Goal: Task Accomplishment & Management: Use online tool/utility

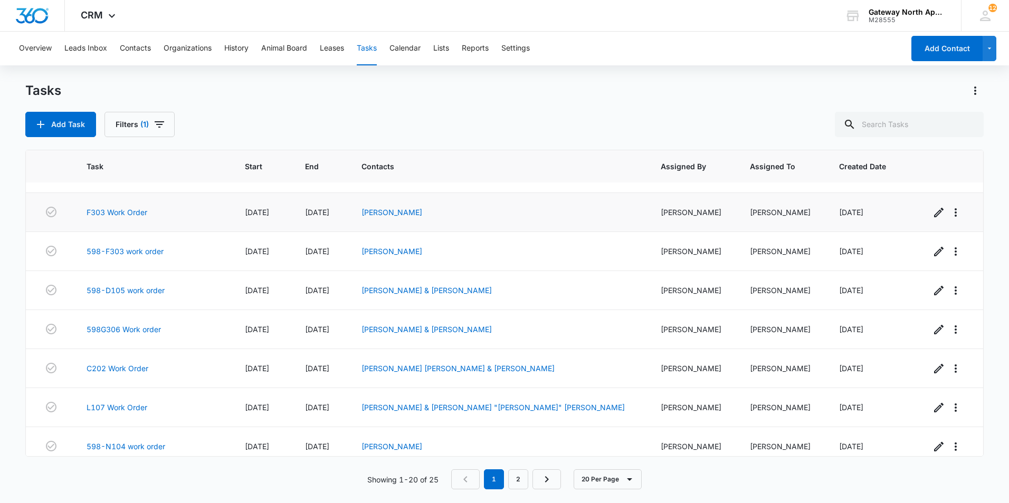
scroll to position [507, 0]
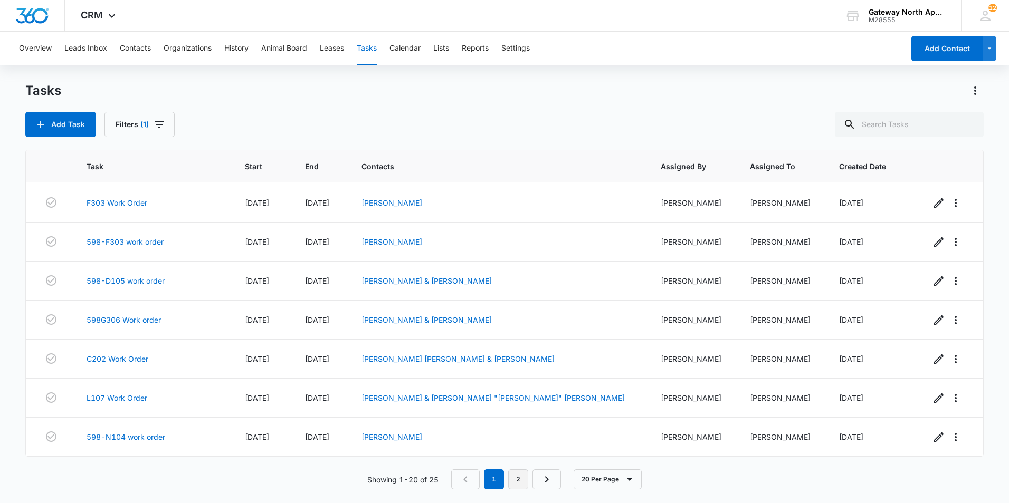
click at [520, 475] on link "2" at bounding box center [518, 480] width 20 height 20
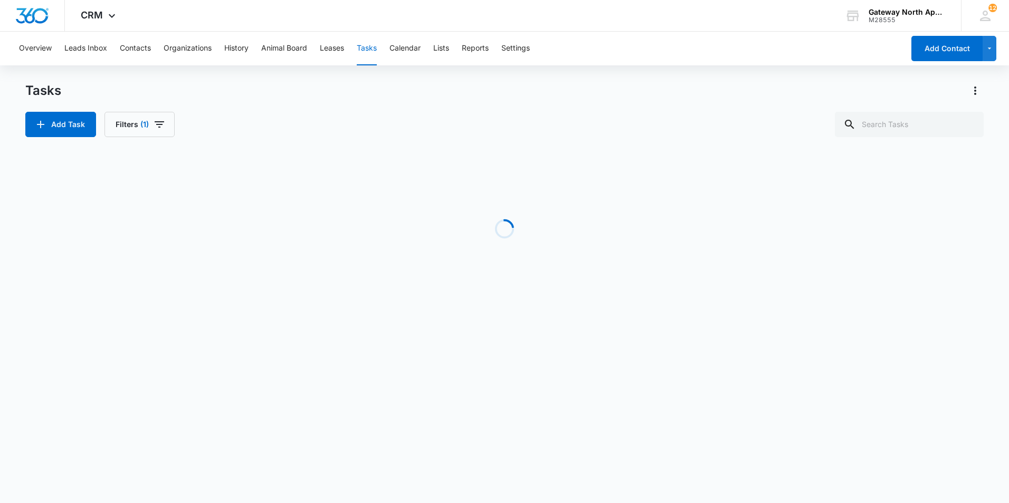
scroll to position [0, 0]
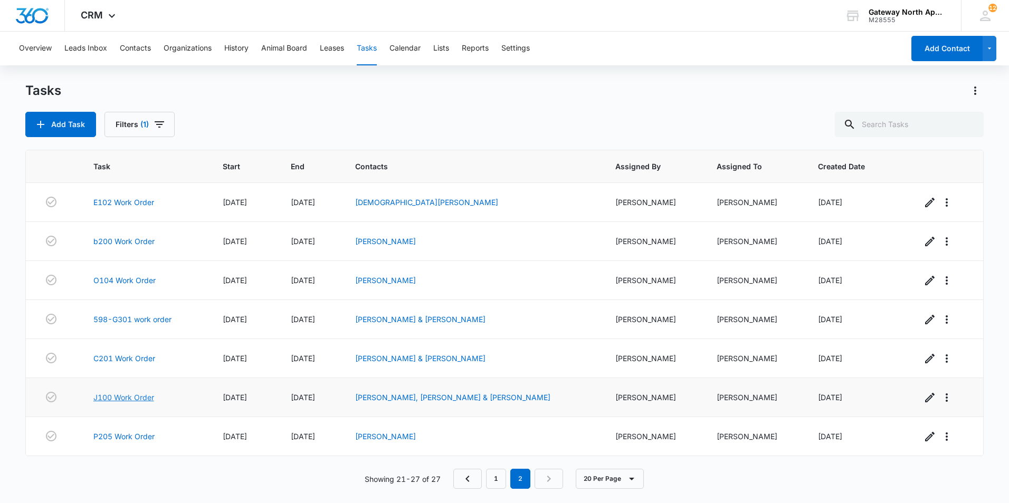
click at [133, 397] on link "J100 Work Order" at bounding box center [123, 397] width 61 height 11
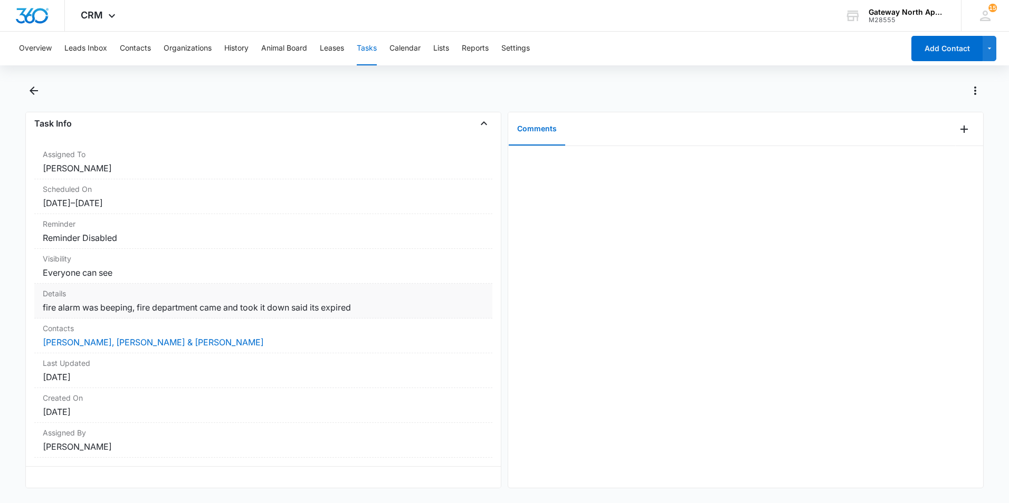
scroll to position [75, 0]
click at [958, 132] on icon "Add Comment" at bounding box center [964, 129] width 13 height 13
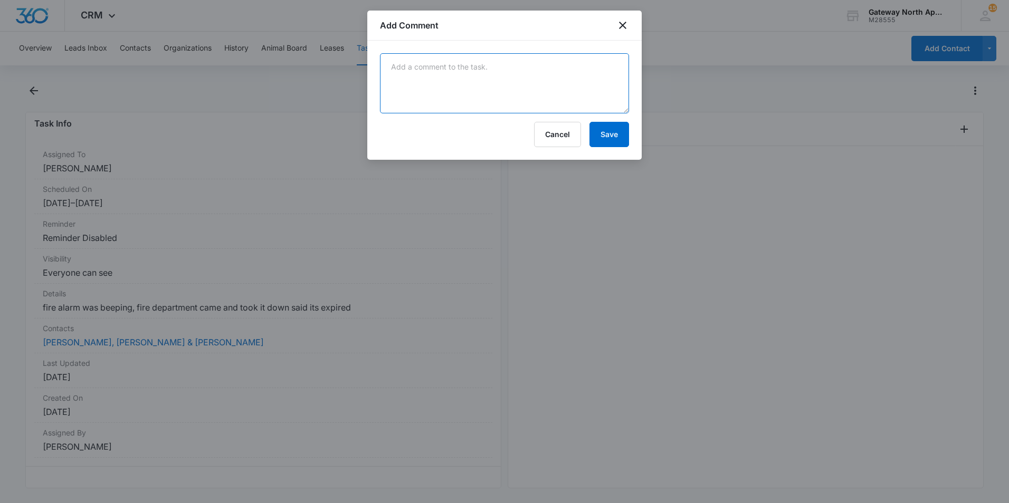
click at [437, 88] on textarea at bounding box center [504, 83] width 249 height 60
type textarea "replaced the smoke detectors in unit."
click at [613, 138] on button "Save" at bounding box center [609, 134] width 40 height 25
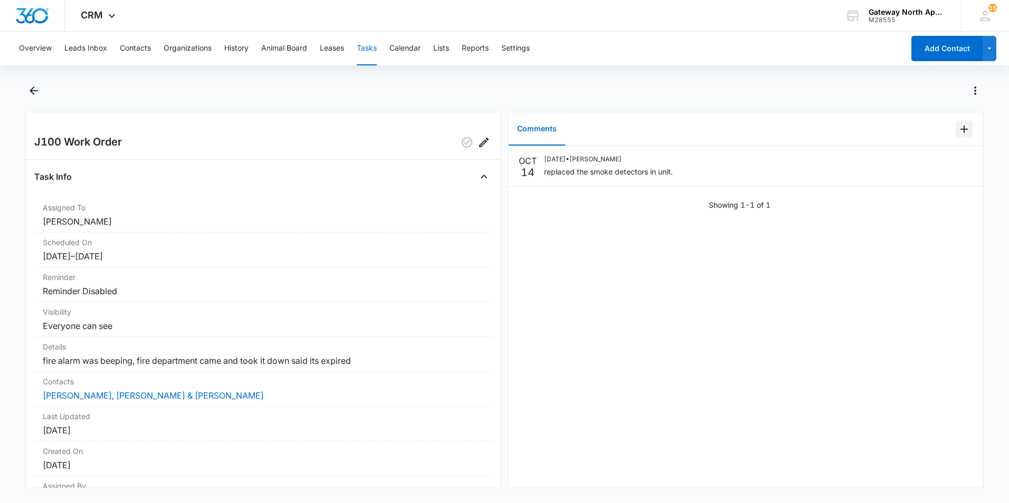
scroll to position [0, 0]
click at [958, 163] on icon "Edit" at bounding box center [964, 163] width 13 height 13
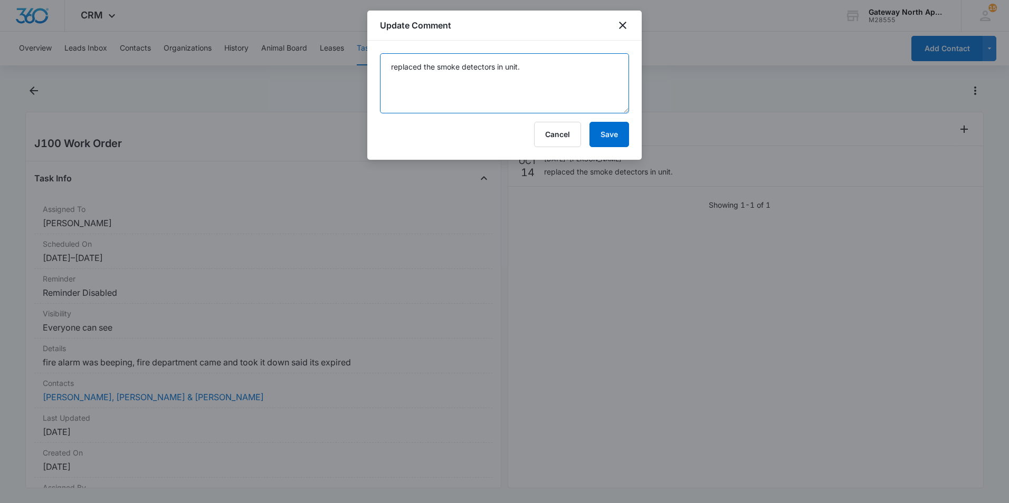
drag, startPoint x: 518, startPoint y: 69, endPoint x: 526, endPoint y: 78, distance: 12.0
click at [518, 68] on textarea "replaced the smoke detectors in unit." at bounding box center [504, 83] width 249 height 60
type textarea "replaced the smoke detectors in unit yesterday."
click at [612, 131] on button "Save" at bounding box center [609, 134] width 40 height 25
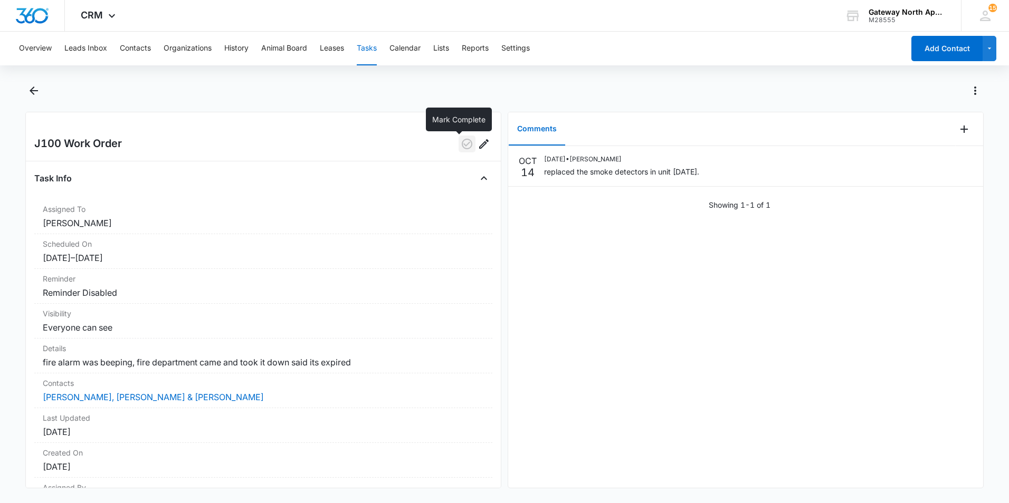
click at [461, 141] on icon "button" at bounding box center [467, 144] width 13 height 13
click at [368, 52] on button "Tasks" at bounding box center [367, 49] width 20 height 34
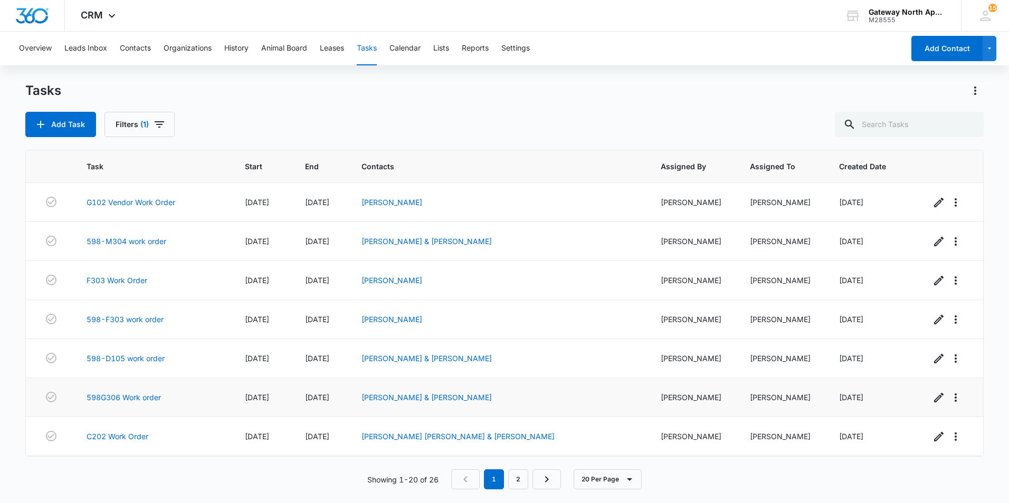
scroll to position [402, 0]
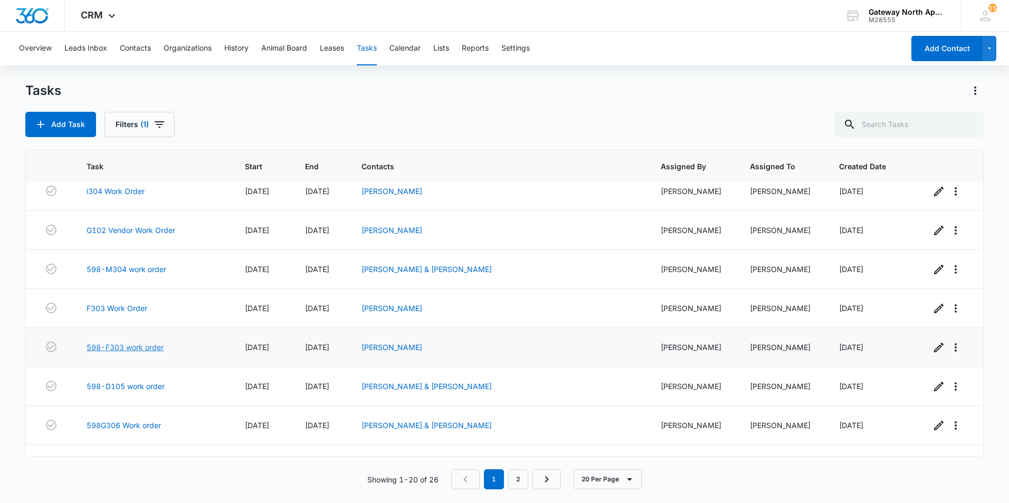
click at [159, 348] on link "598-F303 work order" at bounding box center [125, 347] width 77 height 11
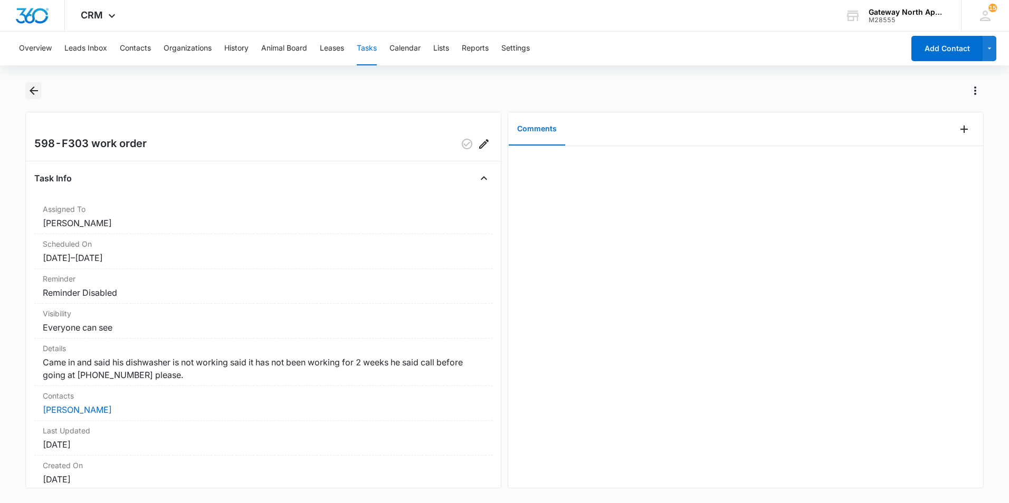
click at [34, 94] on icon "Back" at bounding box center [33, 90] width 13 height 13
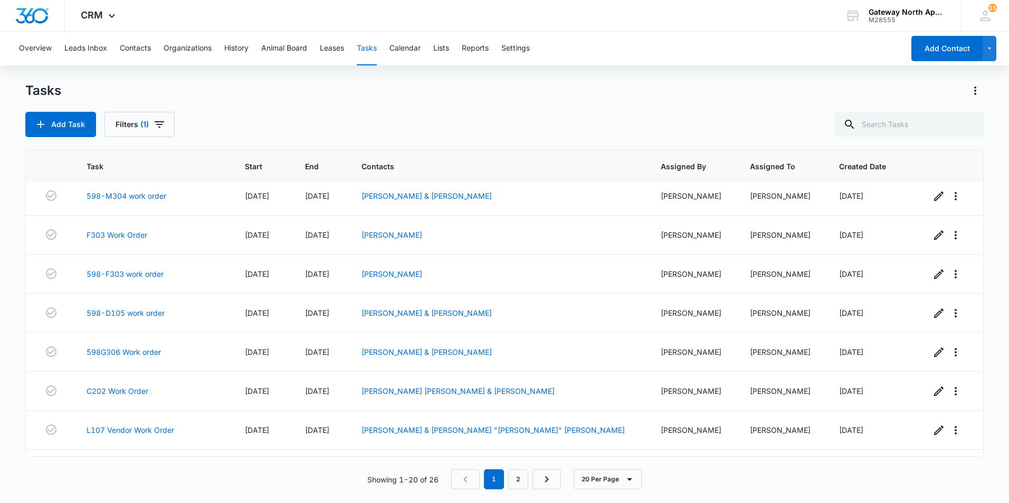
scroll to position [507, 0]
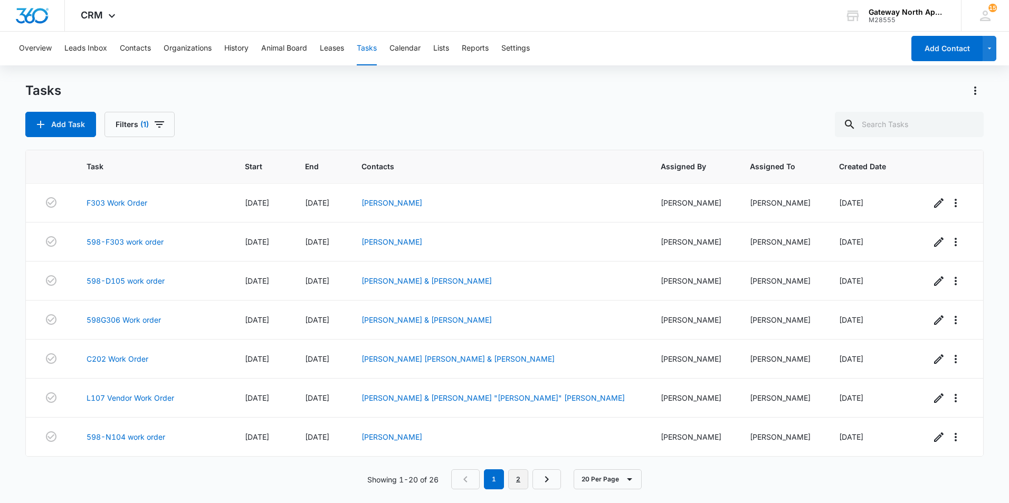
click at [517, 479] on link "2" at bounding box center [518, 480] width 20 height 20
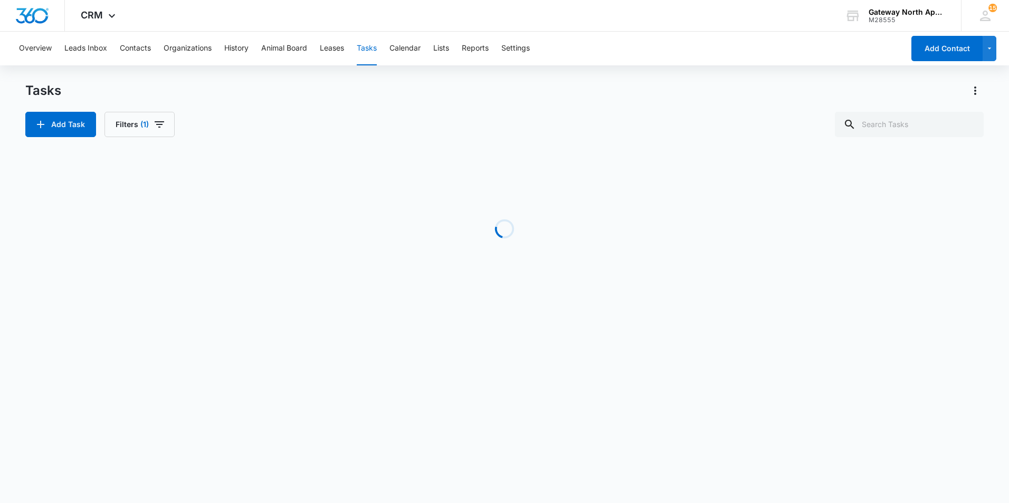
scroll to position [0, 0]
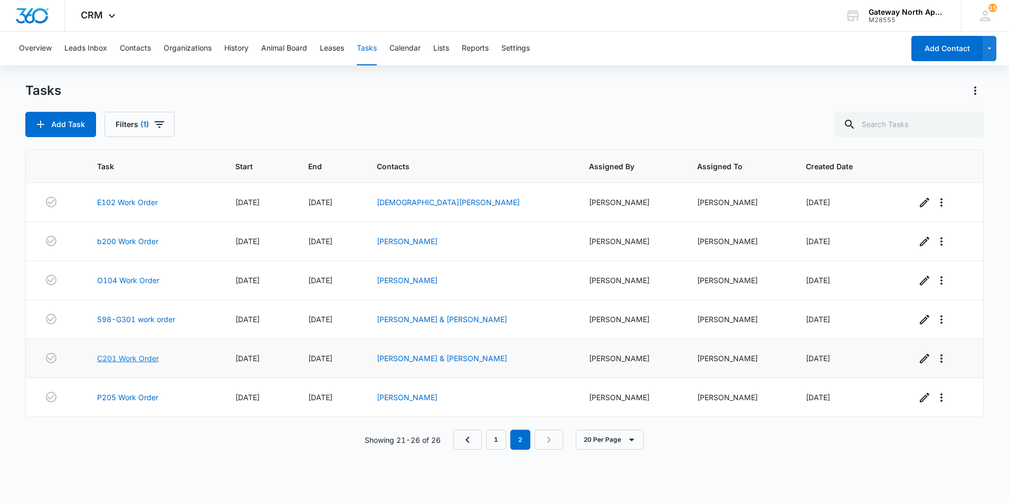
click at [139, 357] on link "C201 Work Order" at bounding box center [128, 358] width 62 height 11
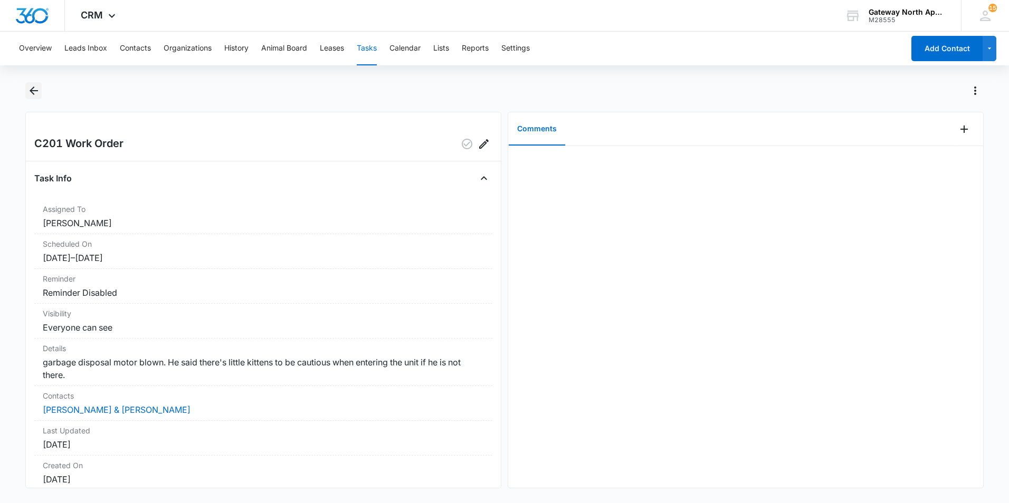
click at [33, 91] on icon "Back" at bounding box center [34, 91] width 8 height 8
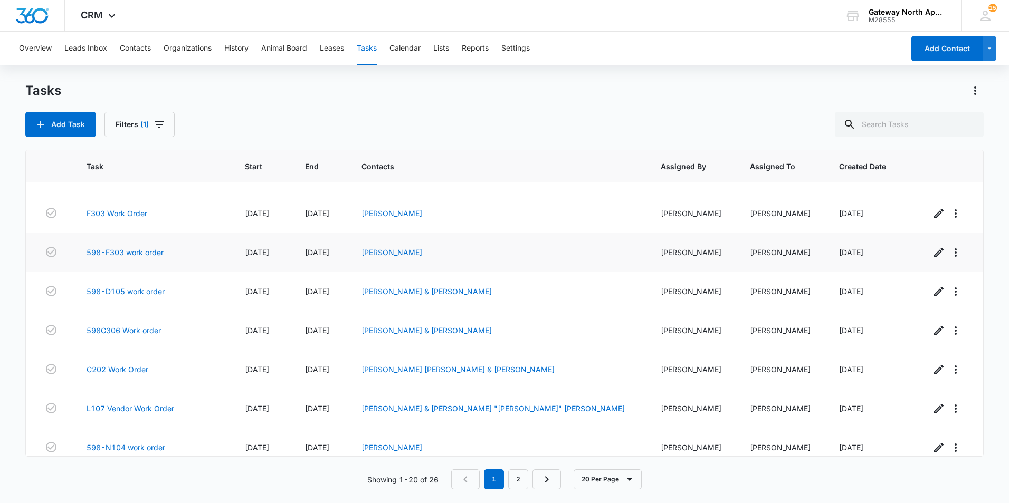
scroll to position [507, 0]
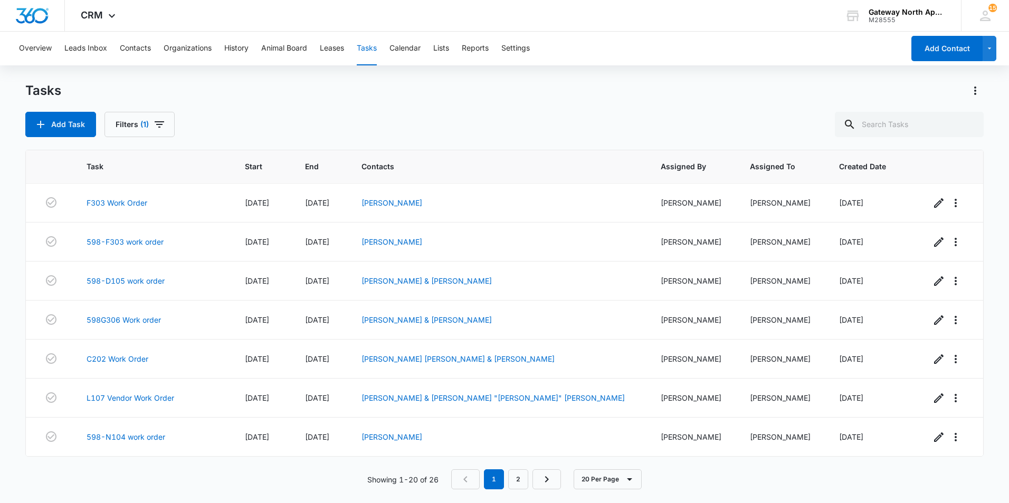
click at [227, 103] on div "Tasks Add Task Filters (1)" at bounding box center [504, 109] width 958 height 55
